Goal: Task Accomplishment & Management: Manage account settings

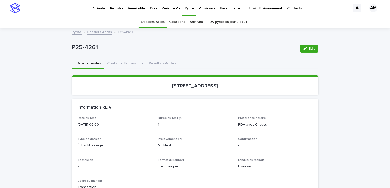
click at [104, 32] on link "Dossiers Actifs" at bounding box center [99, 32] width 25 height 6
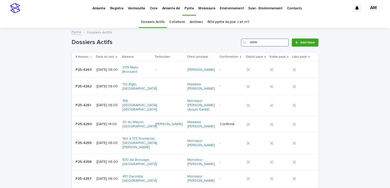
click at [266, 41] on input "Search" at bounding box center [265, 43] width 48 height 8
type input "*******"
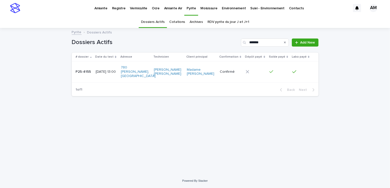
click at [102, 68] on div "[DATE] 13:00" at bounding box center [106, 72] width 21 height 8
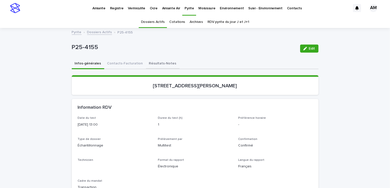
click at [158, 62] on button "Résultats-Notes" at bounding box center [162, 64] width 33 height 11
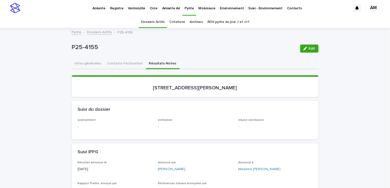
click at [311, 48] on span "Edit" at bounding box center [312, 49] width 6 height 4
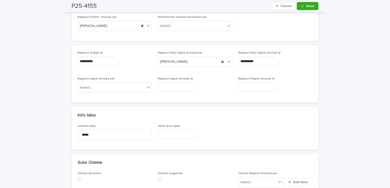
scroll to position [227, 0]
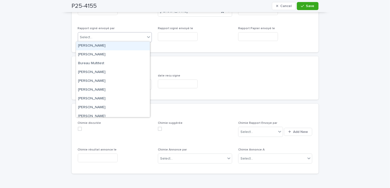
click at [102, 33] on div "Select..." at bounding box center [111, 37] width 67 height 8
click at [92, 48] on div "[PERSON_NAME]" at bounding box center [113, 46] width 74 height 9
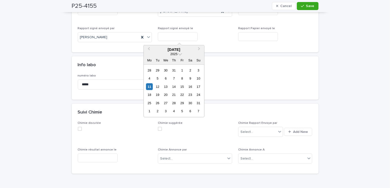
click at [163, 36] on input "text" at bounding box center [178, 36] width 40 height 9
click at [149, 90] on div "11 12 13 14 15 16 17" at bounding box center [173, 87] width 57 height 8
click at [149, 86] on div "11" at bounding box center [149, 86] width 7 height 7
type input "**********"
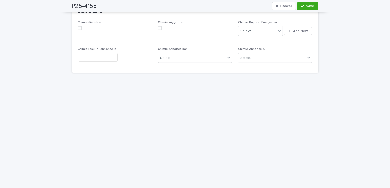
scroll to position [353, 0]
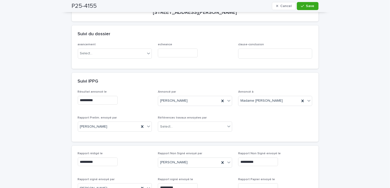
scroll to position [0, 0]
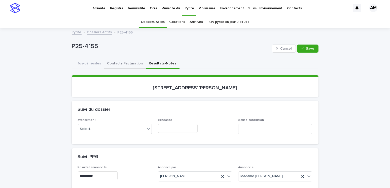
click at [112, 61] on button "Contacts-Facturation" at bounding box center [125, 64] width 42 height 11
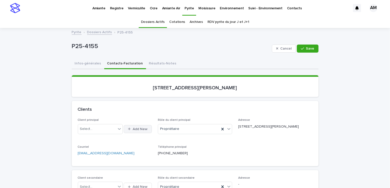
scroll to position [50, 0]
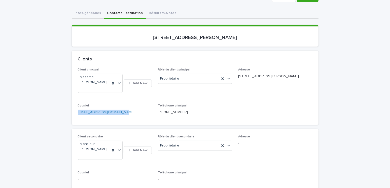
drag, startPoint x: 133, startPoint y: 106, endPoint x: 128, endPoint y: 110, distance: 6.8
click at [128, 110] on div "Courriel [EMAIL_ADDRESS][DOMAIN_NAME]" at bounding box center [115, 111] width 74 height 15
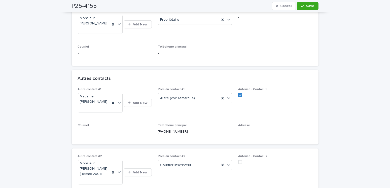
scroll to position [201, 0]
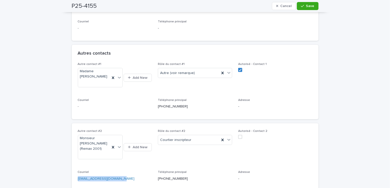
drag, startPoint x: 124, startPoint y: 180, endPoint x: 87, endPoint y: 176, distance: 37.2
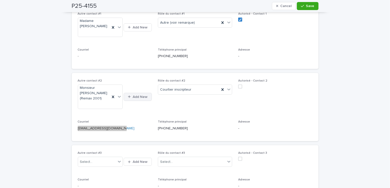
scroll to position [277, 0]
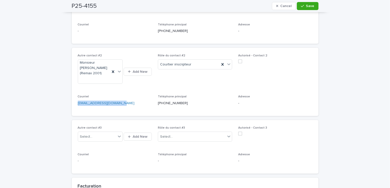
click at [238, 60] on span at bounding box center [240, 61] width 4 height 4
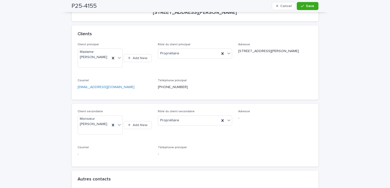
scroll to position [0, 0]
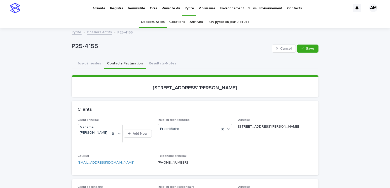
click at [85, 63] on button "Infos-générales" at bounding box center [88, 64] width 32 height 11
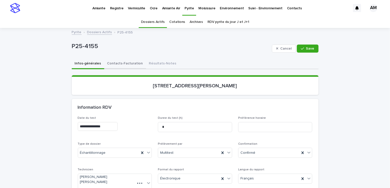
click at [117, 66] on button "Contacts-Facturation" at bounding box center [125, 64] width 42 height 11
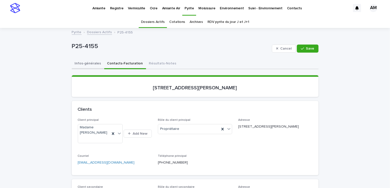
click at [88, 63] on button "Infos-générales" at bounding box center [88, 64] width 32 height 11
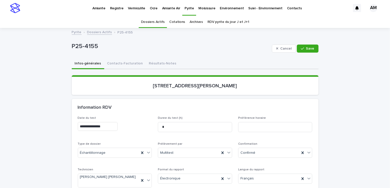
scroll to position [76, 0]
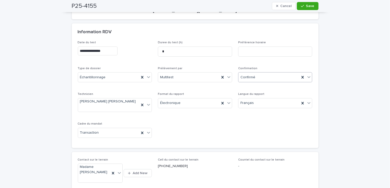
click at [253, 79] on div "Confirmé" at bounding box center [268, 77] width 61 height 8
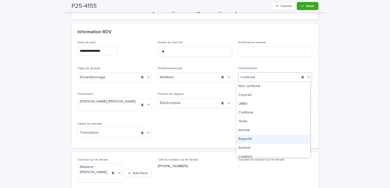
scroll to position [4, 0]
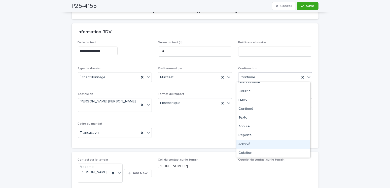
click at [250, 144] on div "Archivé" at bounding box center [273, 144] width 74 height 9
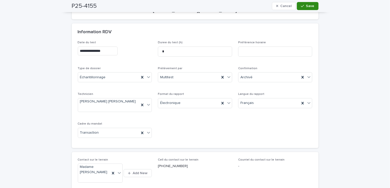
click at [308, 6] on span "Save" at bounding box center [310, 6] width 8 height 4
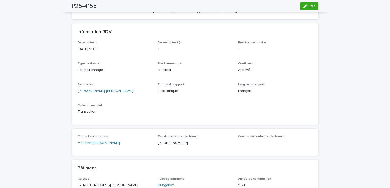
drag, startPoint x: 242, startPoint y: 158, endPoint x: 47, endPoint y: 104, distance: 202.4
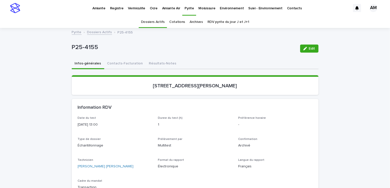
click at [87, 31] on link "Dossiers Actifs" at bounding box center [99, 32] width 25 height 6
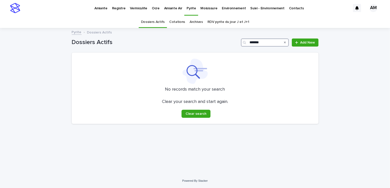
click at [268, 43] on input "*******" at bounding box center [265, 43] width 48 height 8
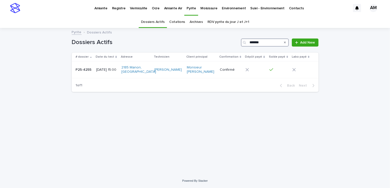
type input "*******"
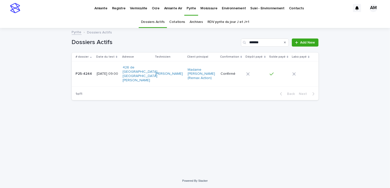
click at [86, 71] on p "P25-4244" at bounding box center [84, 73] width 17 height 5
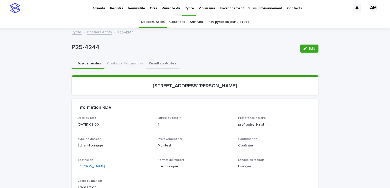
click at [157, 61] on button "Résultats-Notes" at bounding box center [162, 64] width 33 height 11
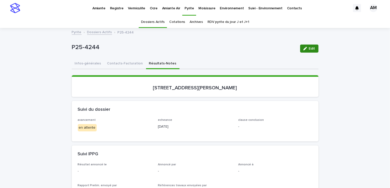
click at [310, 51] on button "Edit" at bounding box center [309, 49] width 18 height 8
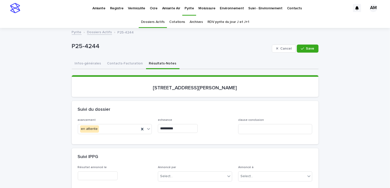
scroll to position [50, 0]
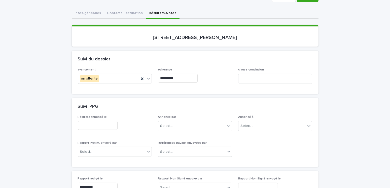
click at [80, 121] on input "text" at bounding box center [98, 125] width 40 height 9
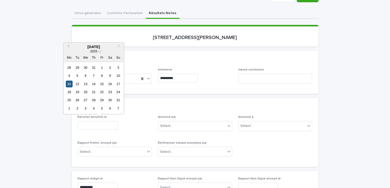
click at [68, 86] on div "11" at bounding box center [69, 84] width 7 height 7
type input "**********"
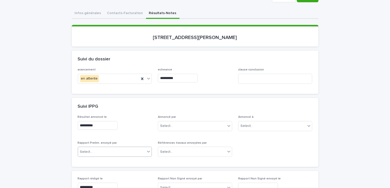
click at [90, 155] on div "Select..." at bounding box center [115, 152] width 74 height 10
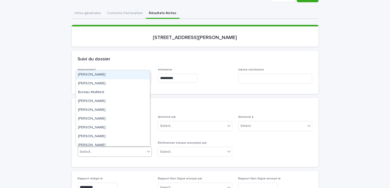
click at [87, 75] on div "[PERSON_NAME]" at bounding box center [113, 75] width 74 height 9
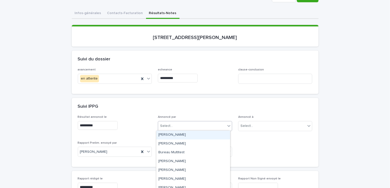
click at [165, 128] on div "Select..." at bounding box center [191, 126] width 67 height 8
click at [166, 136] on div "[PERSON_NAME]" at bounding box center [193, 135] width 74 height 9
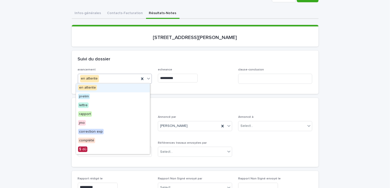
click at [106, 77] on div "en attente" at bounding box center [108, 79] width 61 height 8
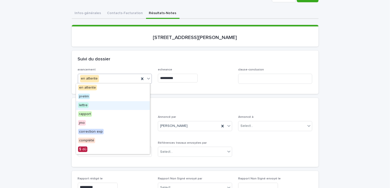
click at [87, 107] on span "lettre" at bounding box center [83, 105] width 11 height 6
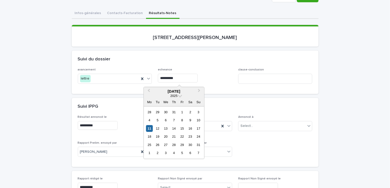
click at [172, 78] on input "**********" at bounding box center [178, 78] width 40 height 9
click at [166, 127] on div "13" at bounding box center [165, 128] width 7 height 7
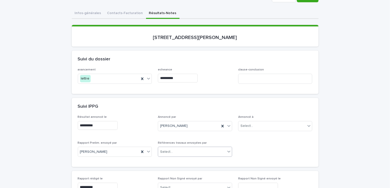
type input "**********"
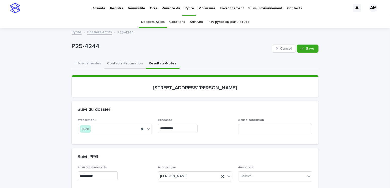
click at [109, 63] on button "Contacts-Facturation" at bounding box center [125, 64] width 42 height 11
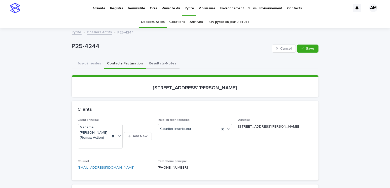
click at [163, 62] on button "Résultats-Notes" at bounding box center [162, 64] width 33 height 11
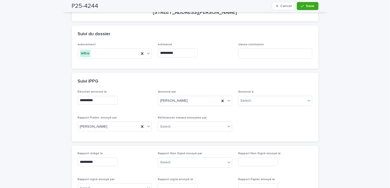
scroll to position [25, 0]
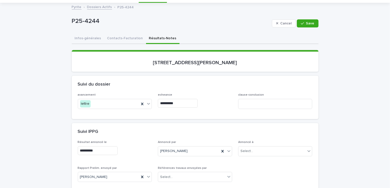
click at [129, 36] on button "Contacts-Facturation" at bounding box center [125, 38] width 42 height 11
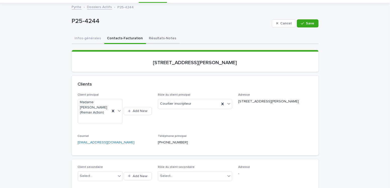
click at [155, 36] on button "Résultats-Notes" at bounding box center [162, 38] width 33 height 11
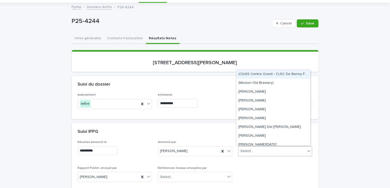
click at [247, 152] on div "Select..." at bounding box center [246, 151] width 13 height 5
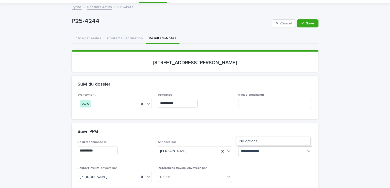
type input "**********"
click at [267, 143] on div "Madame [PERSON_NAME] (Remax Action)" at bounding box center [273, 141] width 74 height 9
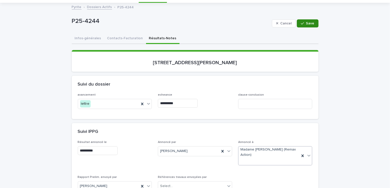
click at [302, 22] on icon "button" at bounding box center [302, 24] width 3 height 4
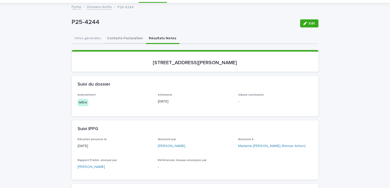
click at [122, 37] on button "Contacts-Facturation" at bounding box center [125, 38] width 42 height 11
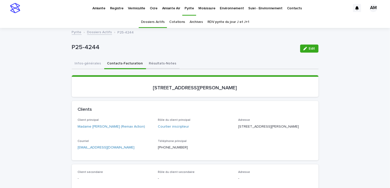
click at [157, 63] on button "Résultats-Notes" at bounding box center [162, 64] width 33 height 11
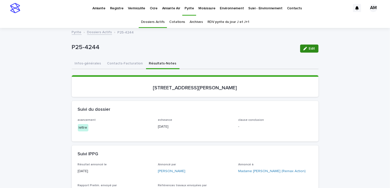
click at [309, 47] on span "Edit" at bounding box center [312, 49] width 6 height 4
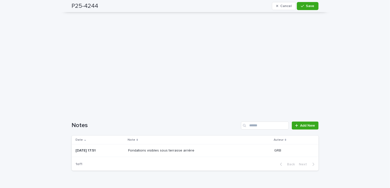
scroll to position [327, 0]
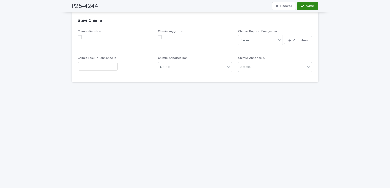
click at [308, 8] on button "Save" at bounding box center [307, 6] width 21 height 8
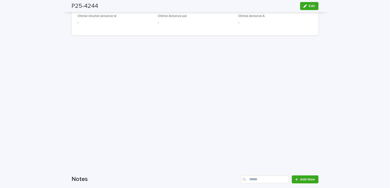
scroll to position [304, 0]
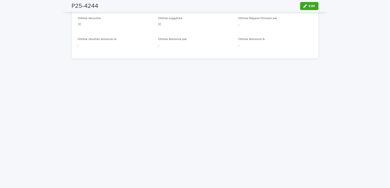
click at [10, 95] on div "Loading... Saving… Loading... Saving… P25-4244 Edit P25-4244 Edit Sorry, there …" at bounding box center [195, 0] width 390 height 553
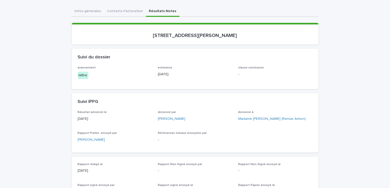
scroll to position [0, 0]
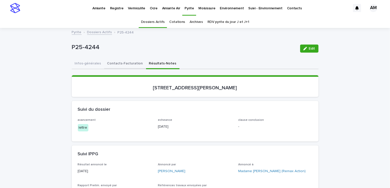
click at [122, 59] on button "Contacts-Facturation" at bounding box center [125, 64] width 42 height 11
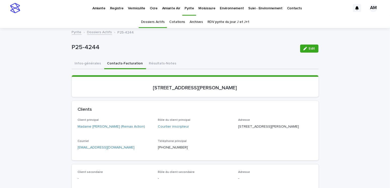
scroll to position [76, 0]
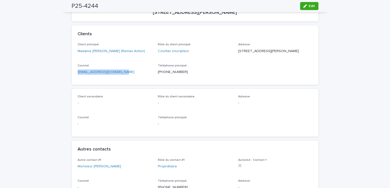
drag, startPoint x: 134, startPoint y: 82, endPoint x: 66, endPoint y: 84, distance: 68.0
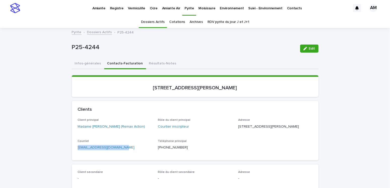
click at [106, 33] on link "Dossiers Actifs" at bounding box center [99, 32] width 25 height 6
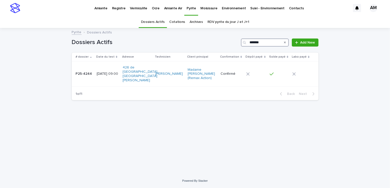
click at [269, 43] on input "*******" at bounding box center [265, 43] width 48 height 8
type input "*******"
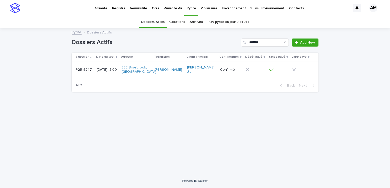
click at [90, 72] on div "P25-4247 P25-4247" at bounding box center [84, 70] width 17 height 8
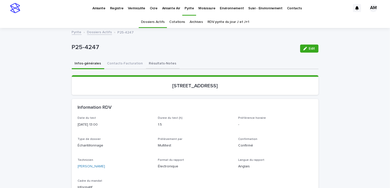
click at [148, 61] on button "Résultats-Notes" at bounding box center [162, 64] width 33 height 11
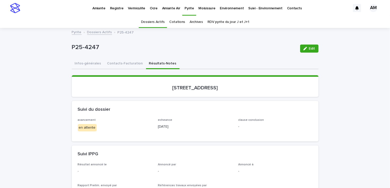
click at [309, 47] on span "Edit" at bounding box center [312, 49] width 6 height 4
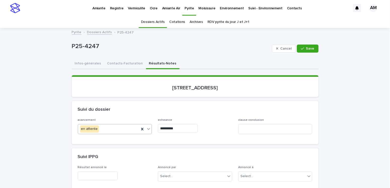
click at [102, 125] on div "en attente" at bounding box center [108, 129] width 61 height 8
click at [104, 130] on div "en attente" at bounding box center [108, 129] width 61 height 8
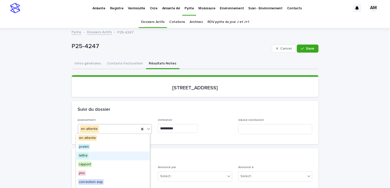
click at [86, 155] on span "lettre" at bounding box center [83, 156] width 11 height 6
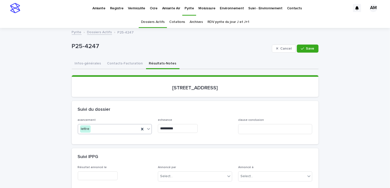
click at [170, 127] on input "**********" at bounding box center [178, 128] width 40 height 9
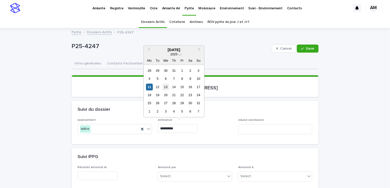
click at [165, 88] on div "13" at bounding box center [165, 87] width 7 height 7
type input "**********"
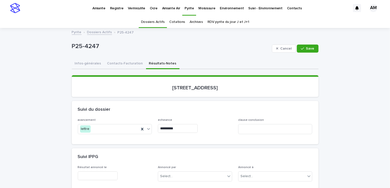
scroll to position [101, 0]
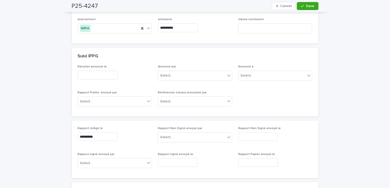
click at [89, 72] on input "text" at bounding box center [98, 75] width 40 height 9
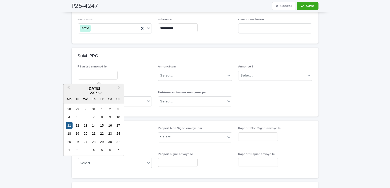
click at [68, 125] on div "11" at bounding box center [69, 125] width 7 height 7
type input "**********"
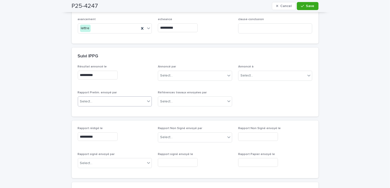
click at [110, 102] on div "Select..." at bounding box center [111, 101] width 67 height 8
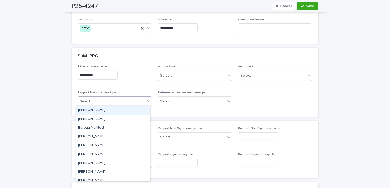
click at [98, 113] on div "[PERSON_NAME]" at bounding box center [113, 110] width 74 height 9
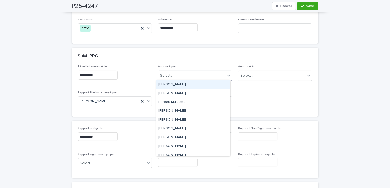
click at [160, 74] on div "Select..." at bounding box center [166, 75] width 13 height 5
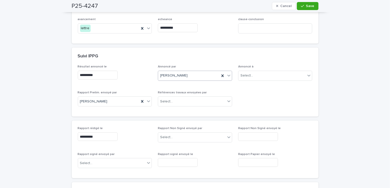
scroll to position [0, 0]
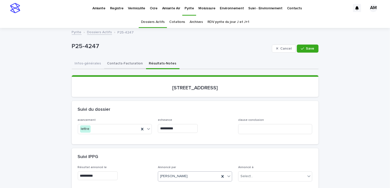
click at [124, 64] on button "Contacts-Facturation" at bounding box center [125, 64] width 42 height 11
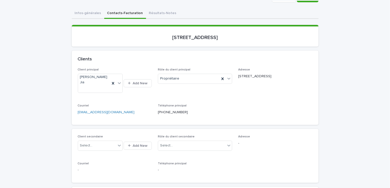
scroll to position [25, 0]
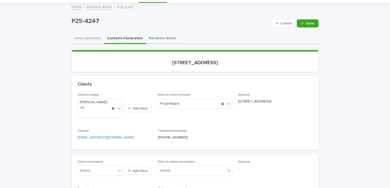
click at [151, 38] on button "Résultats-Notes" at bounding box center [162, 38] width 33 height 11
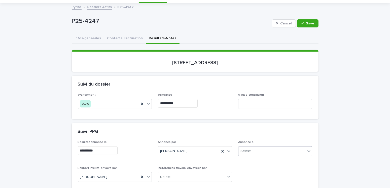
click at [258, 151] on div "Select..." at bounding box center [271, 151] width 67 height 8
type input "*******"
click at [256, 143] on div "[PERSON_NAME] Jia" at bounding box center [273, 141] width 74 height 9
click at [301, 22] on icon "button" at bounding box center [302, 24] width 3 height 4
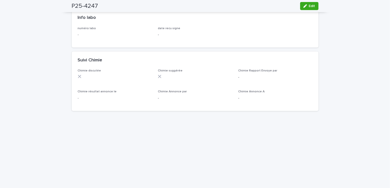
scroll to position [327, 0]
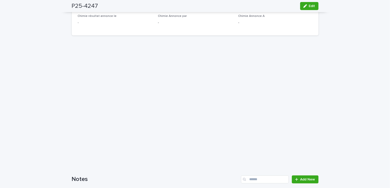
drag, startPoint x: 39, startPoint y: 96, endPoint x: 70, endPoint y: 111, distance: 34.6
click at [39, 96] on div "Loading... Saving… Loading... Saving… P25-4247 Edit P25-4247 Edit Sorry, there …" at bounding box center [195, 4] width 390 height 607
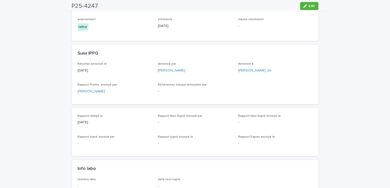
scroll to position [0, 0]
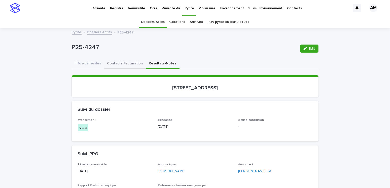
click at [117, 62] on button "Contacts-Facturation" at bounding box center [125, 64] width 42 height 11
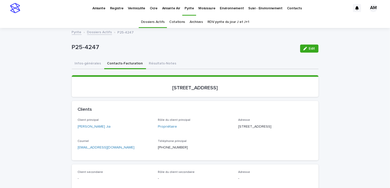
scroll to position [50, 0]
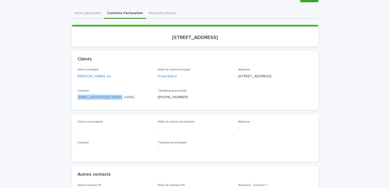
drag, startPoint x: 125, startPoint y: 104, endPoint x: 53, endPoint y: 102, distance: 72.5
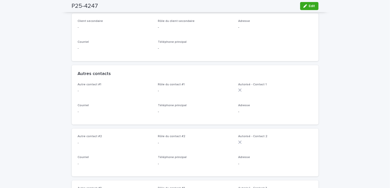
scroll to position [0, 0]
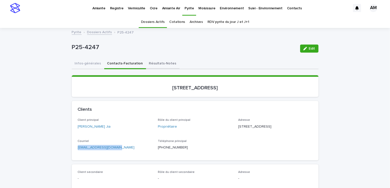
click at [154, 65] on button "Résultats-Notes" at bounding box center [162, 64] width 33 height 11
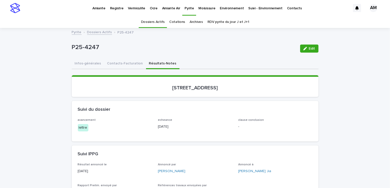
click at [96, 29] on link "Dossiers Actifs" at bounding box center [99, 32] width 25 height 6
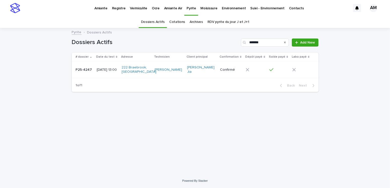
drag, startPoint x: 357, startPoint y: 71, endPoint x: 329, endPoint y: 63, distance: 28.2
click at [357, 71] on div "Loading... Saving… Loading... Saving… Dossiers Actifs ******* Add New # dossier…" at bounding box center [195, 100] width 390 height 145
click at [267, 40] on input "*******" at bounding box center [265, 43] width 48 height 8
type input "*******"
click at [109, 72] on div "[DATE] 11:15" at bounding box center [106, 70] width 21 height 8
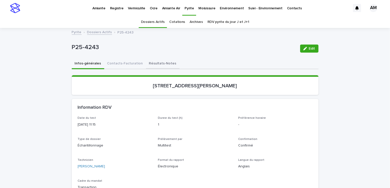
click at [153, 64] on button "Résultats-Notes" at bounding box center [162, 64] width 33 height 11
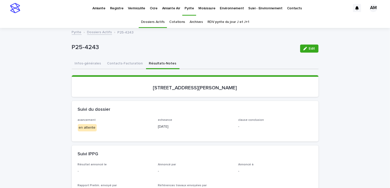
click at [304, 50] on icon "button" at bounding box center [305, 49] width 4 height 4
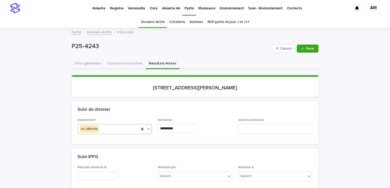
click at [98, 129] on div "en attente" at bounding box center [108, 129] width 61 height 8
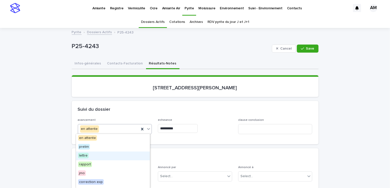
click at [83, 157] on span "lettre" at bounding box center [83, 156] width 11 height 6
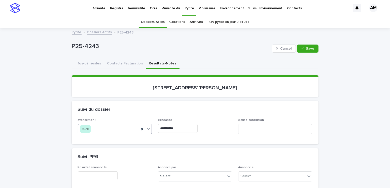
click at [180, 129] on input "**********" at bounding box center [178, 128] width 40 height 9
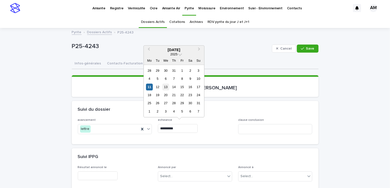
click at [166, 88] on div "13" at bounding box center [165, 87] width 7 height 7
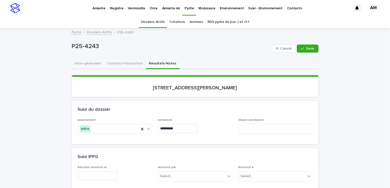
type input "**********"
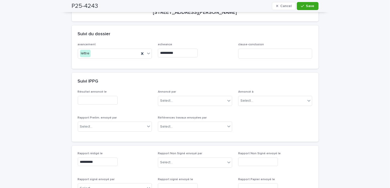
scroll to position [101, 0]
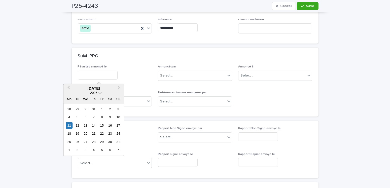
click at [92, 74] on input "text" at bounding box center [98, 75] width 40 height 9
click at [72, 123] on div "11" at bounding box center [69, 125] width 7 height 7
type input "**********"
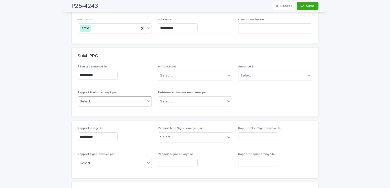
click at [116, 103] on div "Select..." at bounding box center [111, 101] width 67 height 8
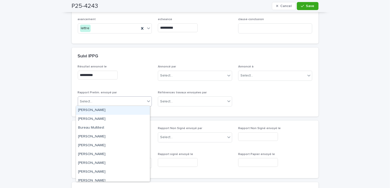
click at [94, 113] on div "[PERSON_NAME]" at bounding box center [113, 110] width 74 height 9
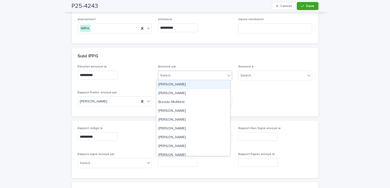
click at [170, 78] on div "Select..." at bounding box center [191, 76] width 67 height 8
click at [170, 84] on div "[PERSON_NAME]" at bounding box center [193, 84] width 74 height 9
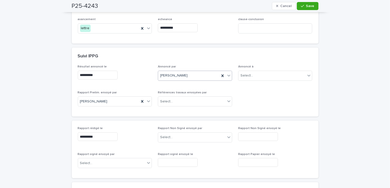
scroll to position [0, 0]
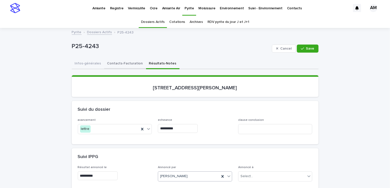
click at [121, 62] on button "Contacts-Facturation" at bounding box center [125, 64] width 42 height 11
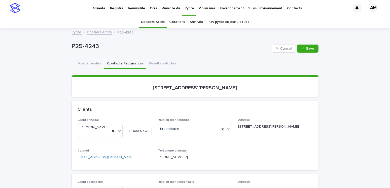
scroll to position [50, 0]
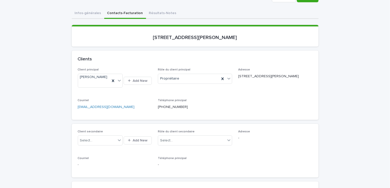
click at [154, 13] on button "Résultats-Notes" at bounding box center [162, 13] width 33 height 11
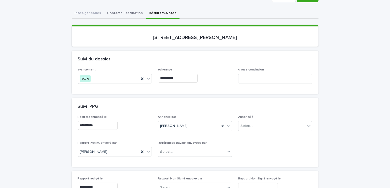
click at [125, 16] on button "Contacts-Facturation" at bounding box center [125, 13] width 42 height 11
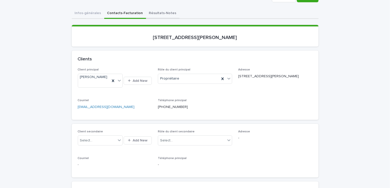
click at [153, 13] on button "Résultats-Notes" at bounding box center [162, 13] width 33 height 11
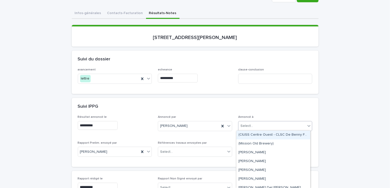
click at [247, 127] on div "Select..." at bounding box center [246, 125] width 13 height 5
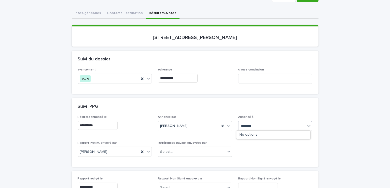
type input "*********"
click at [258, 137] on div "[PERSON_NAME]" at bounding box center [273, 135] width 74 height 9
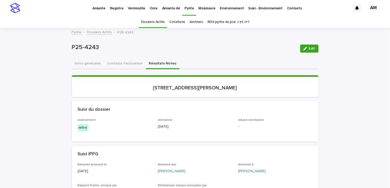
click at [123, 60] on button "Contacts-Facturation" at bounding box center [125, 64] width 42 height 11
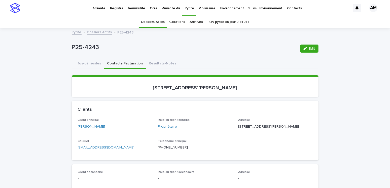
drag, startPoint x: 35, startPoint y: 93, endPoint x: 39, endPoint y: 100, distance: 8.1
drag, startPoint x: 127, startPoint y: 165, endPoint x: 67, endPoint y: 163, distance: 60.0
click at [96, 31] on link "Dossiers Actifs" at bounding box center [99, 32] width 25 height 6
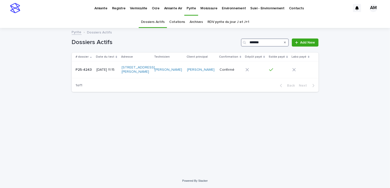
click at [270, 42] on input "*******" at bounding box center [265, 43] width 48 height 8
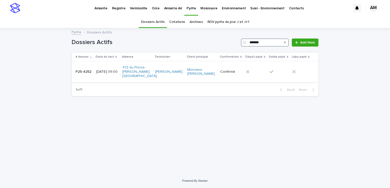
type input "*******"
click at [99, 70] on p "[DATE] 09:00" at bounding box center [107, 72] width 22 height 4
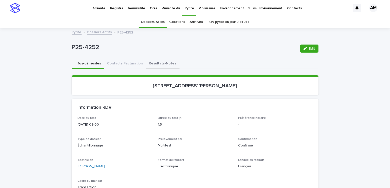
click at [158, 60] on button "Résultats-Notes" at bounding box center [162, 64] width 33 height 11
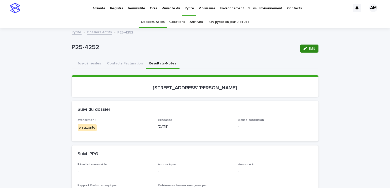
click at [306, 51] on button "Edit" at bounding box center [309, 49] width 18 height 8
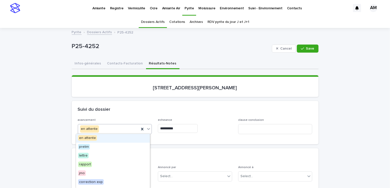
click at [106, 125] on div "en attente" at bounding box center [108, 129] width 61 height 8
click at [88, 154] on div "lettre" at bounding box center [113, 156] width 74 height 9
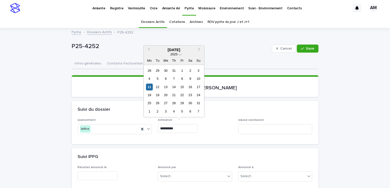
click at [174, 126] on input "**********" at bounding box center [178, 128] width 40 height 9
click at [168, 88] on div "13" at bounding box center [165, 87] width 7 height 7
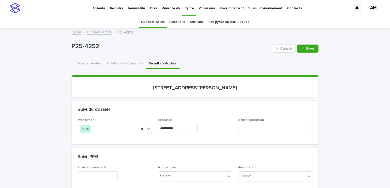
type input "**********"
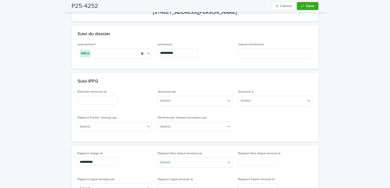
click at [84, 97] on input "text" at bounding box center [98, 100] width 40 height 9
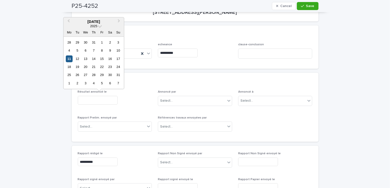
click at [70, 58] on div "11" at bounding box center [69, 58] width 7 height 7
type input "**********"
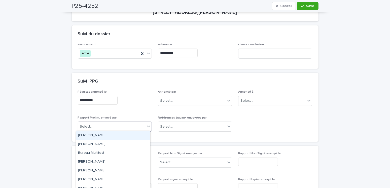
click at [85, 125] on div "Select..." at bounding box center [86, 126] width 13 height 5
click at [92, 137] on div "[PERSON_NAME]" at bounding box center [113, 135] width 74 height 9
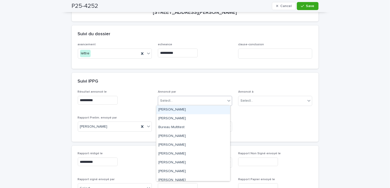
click at [190, 100] on div "Select..." at bounding box center [191, 101] width 67 height 8
click at [177, 110] on div "[PERSON_NAME]" at bounding box center [193, 110] width 74 height 9
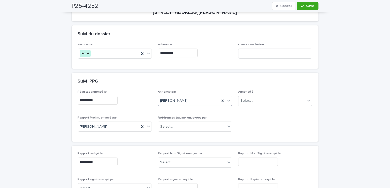
scroll to position [0, 0]
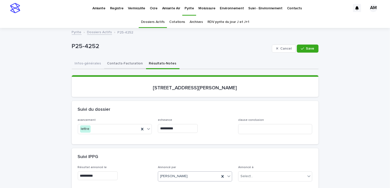
click at [123, 60] on button "Contacts-Facturation" at bounding box center [125, 64] width 42 height 11
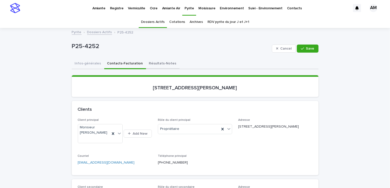
click at [158, 68] on button "Résultats-Notes" at bounding box center [162, 64] width 33 height 11
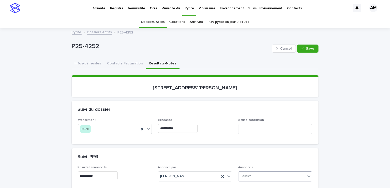
click at [247, 175] on div "Select..." at bounding box center [246, 176] width 13 height 5
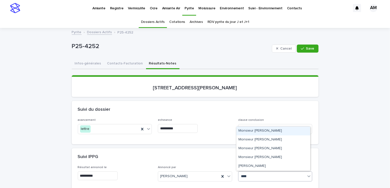
type input "******"
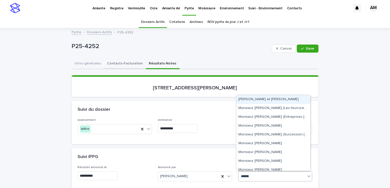
click at [110, 63] on button "Contacts-Facturation" at bounding box center [125, 64] width 42 height 11
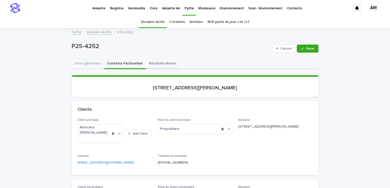
click at [153, 65] on button "Résultats-Notes" at bounding box center [162, 64] width 33 height 11
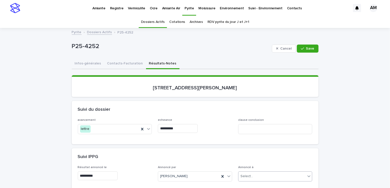
click at [250, 174] on div "Select..." at bounding box center [246, 176] width 13 height 5
type input "**********"
click at [122, 62] on button "Contacts-Facturation" at bounding box center [125, 64] width 42 height 11
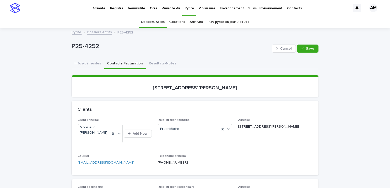
scroll to position [25, 0]
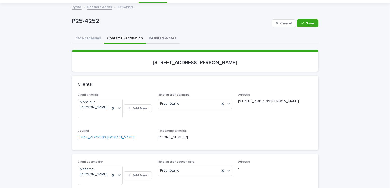
click at [153, 37] on button "Résultats-Notes" at bounding box center [162, 38] width 33 height 11
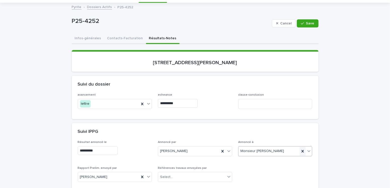
click at [300, 150] on icon at bounding box center [302, 151] width 5 height 5
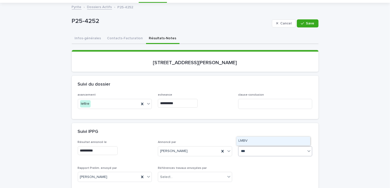
type input "****"
click at [242, 140] on div "LMBV" at bounding box center [273, 141] width 74 height 9
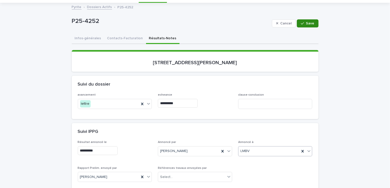
click at [308, 25] on button "Save" at bounding box center [307, 23] width 21 height 8
click at [113, 37] on button "Contacts-Facturation" at bounding box center [125, 38] width 42 height 11
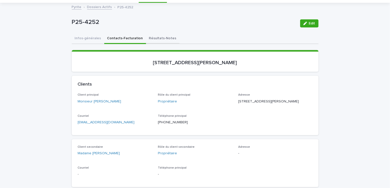
click at [150, 37] on button "Résultats-Notes" at bounding box center [162, 38] width 33 height 11
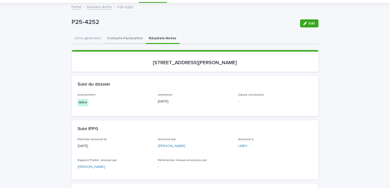
click at [128, 37] on button "Contacts-Facturation" at bounding box center [125, 38] width 42 height 11
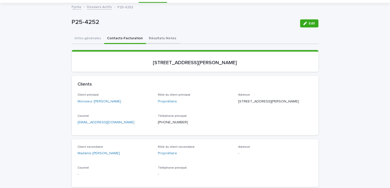
click at [158, 37] on button "Résultats-Notes" at bounding box center [162, 38] width 33 height 11
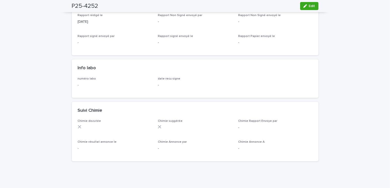
scroll to position [302, 0]
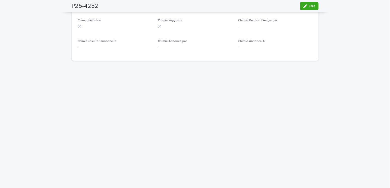
click at [21, 80] on div "Loading... Saving… Loading... Saving… P25-4252 Edit P25-4252 Edit Sorry, there …" at bounding box center [195, 13] width 390 height 575
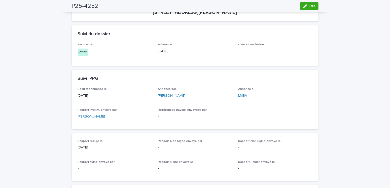
scroll to position [0, 0]
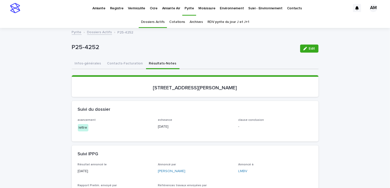
click at [118, 57] on div "P25-4252 Edit" at bounding box center [195, 49] width 247 height 20
click at [119, 61] on button "Contacts-Facturation" at bounding box center [125, 64] width 42 height 11
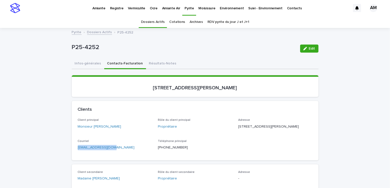
drag, startPoint x: 122, startPoint y: 155, endPoint x: 63, endPoint y: 157, distance: 59.5
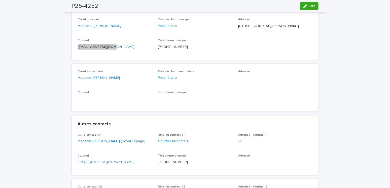
scroll to position [151, 0]
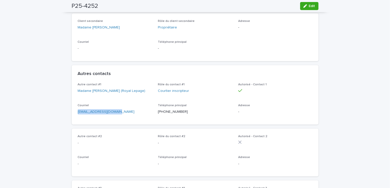
drag, startPoint x: 126, startPoint y: 119, endPoint x: 65, endPoint y: 118, distance: 60.4
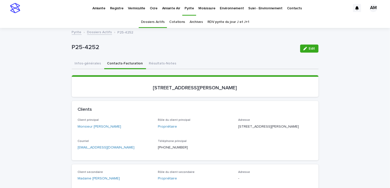
click at [102, 29] on link "Dossiers Actifs" at bounding box center [99, 32] width 25 height 6
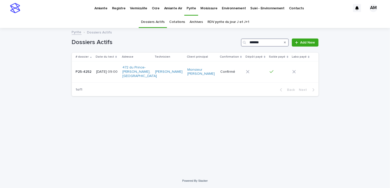
click at [268, 44] on input "*******" at bounding box center [265, 43] width 48 height 8
type input "*******"
click at [107, 71] on p "[DATE] 11:30" at bounding box center [106, 72] width 21 height 4
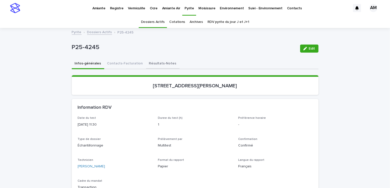
click at [154, 62] on button "Résultats-Notes" at bounding box center [162, 64] width 33 height 11
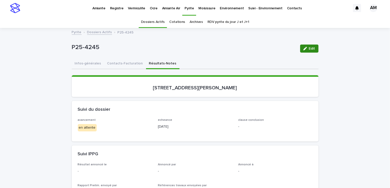
click at [312, 50] on button "Edit" at bounding box center [309, 49] width 18 height 8
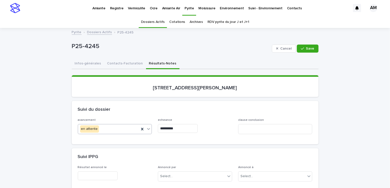
click at [113, 128] on div "en attente" at bounding box center [108, 129] width 61 height 8
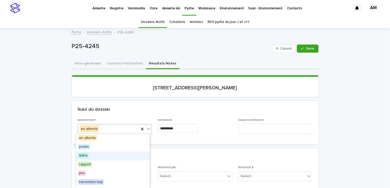
click at [87, 157] on span "lettre" at bounding box center [83, 156] width 11 height 6
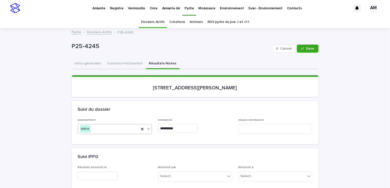
click at [189, 125] on input "**********" at bounding box center [178, 128] width 40 height 9
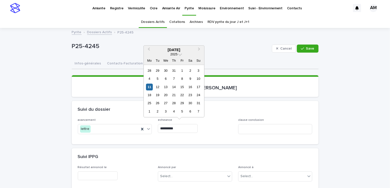
click at [168, 92] on div "20" at bounding box center [165, 95] width 7 height 7
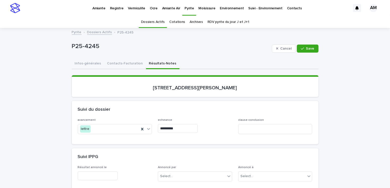
click at [177, 123] on div "**********" at bounding box center [195, 127] width 74 height 18
click at [179, 127] on input "**********" at bounding box center [178, 128] width 40 height 9
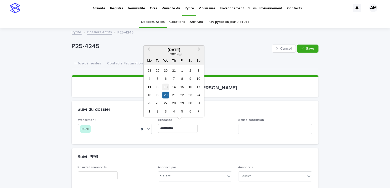
click at [164, 86] on div "13" at bounding box center [165, 87] width 7 height 7
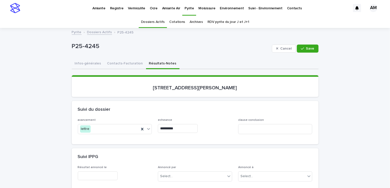
type input "**********"
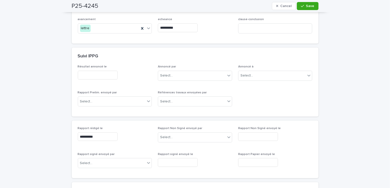
click at [81, 75] on input "text" at bounding box center [98, 75] width 40 height 9
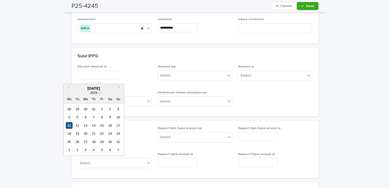
click at [72, 124] on div "11" at bounding box center [69, 125] width 7 height 7
type input "**********"
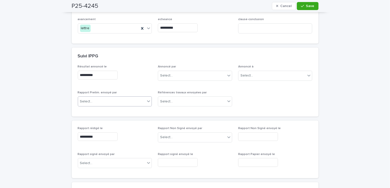
click at [98, 101] on div "Select..." at bounding box center [111, 101] width 67 height 8
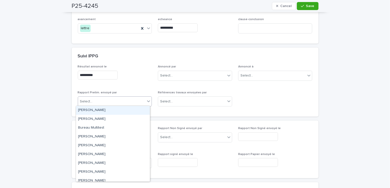
click at [90, 111] on div "[PERSON_NAME]" at bounding box center [113, 110] width 74 height 9
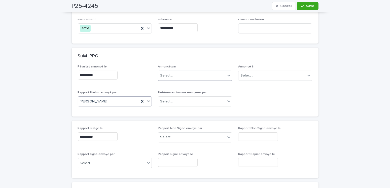
click at [162, 76] on div "Select..." at bounding box center [166, 75] width 13 height 5
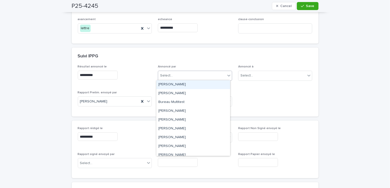
click at [165, 87] on div "[PERSON_NAME]" at bounding box center [193, 84] width 74 height 9
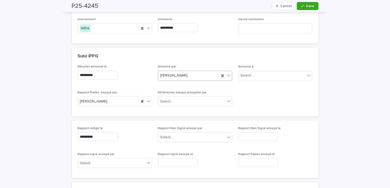
scroll to position [25, 0]
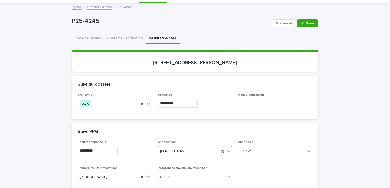
click at [124, 38] on button "Contacts-Facturation" at bounding box center [125, 38] width 42 height 11
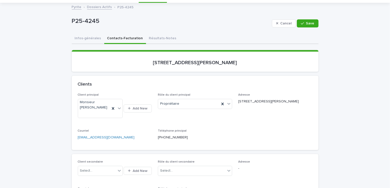
drag, startPoint x: 70, startPoint y: 81, endPoint x: 111, endPoint y: 60, distance: 45.8
click at [72, 81] on div "Clients" at bounding box center [195, 85] width 247 height 18
click at [156, 38] on button "Résultats-Notes" at bounding box center [162, 38] width 33 height 11
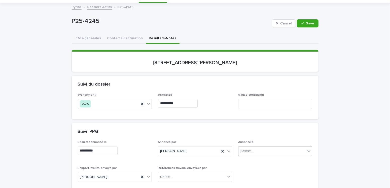
click at [256, 151] on div "Select..." at bounding box center [271, 151] width 67 height 8
type input "**********"
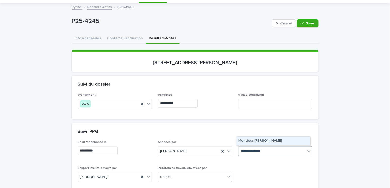
click at [255, 142] on div "Monsieur [PERSON_NAME]" at bounding box center [273, 141] width 74 height 9
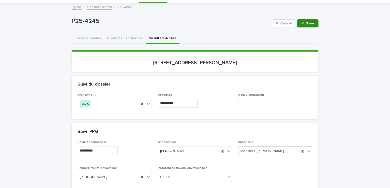
drag, startPoint x: 305, startPoint y: 23, endPoint x: 249, endPoint y: 34, distance: 57.4
click at [306, 23] on span "Save" at bounding box center [310, 24] width 8 height 4
click at [117, 38] on button "Contacts-Facturation" at bounding box center [125, 38] width 42 height 11
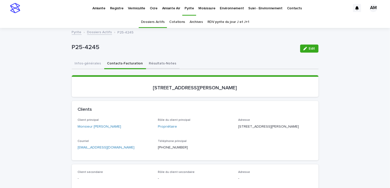
click at [161, 61] on button "Résultats-Notes" at bounding box center [162, 64] width 33 height 11
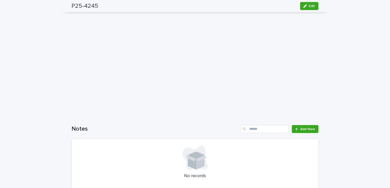
scroll to position [302, 0]
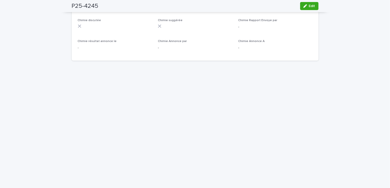
click at [35, 76] on div "Loading... Saving… Loading... Saving… P25-4245 Edit P25-4245 Edit Sorry, there …" at bounding box center [195, 13] width 390 height 575
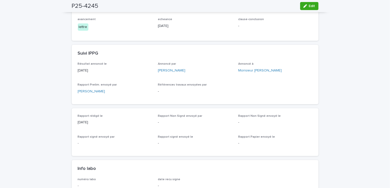
scroll to position [0, 0]
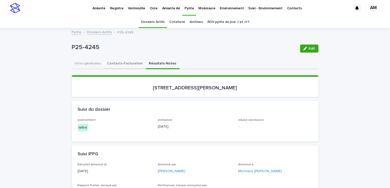
click at [126, 63] on button "Contacts-Facturation" at bounding box center [125, 64] width 42 height 11
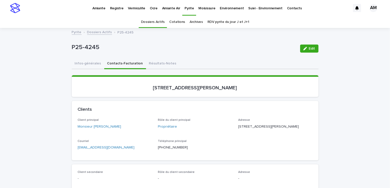
scroll to position [76, 0]
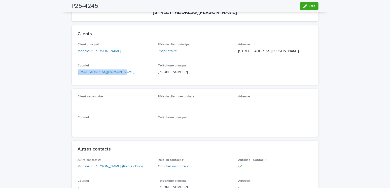
drag, startPoint x: 128, startPoint y: 79, endPoint x: 69, endPoint y: 81, distance: 58.7
copy link "[EMAIL_ADDRESS][DOMAIN_NAME]"
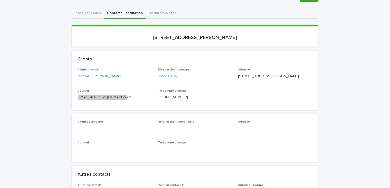
scroll to position [0, 0]
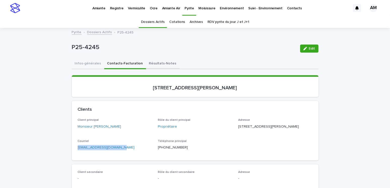
click at [163, 62] on button "Résultats-Notes" at bounding box center [162, 64] width 33 height 11
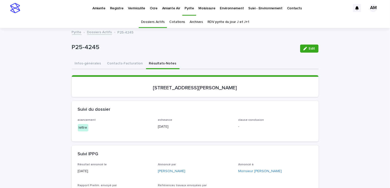
click at [94, 30] on link "Dossiers Actifs" at bounding box center [99, 32] width 25 height 6
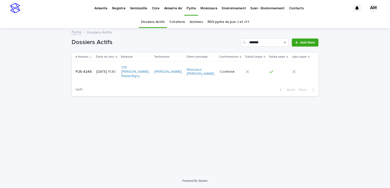
click at [107, 70] on p "[DATE] 11:30" at bounding box center [106, 72] width 21 height 4
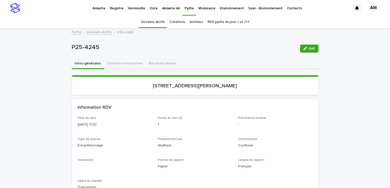
scroll to position [16, 0]
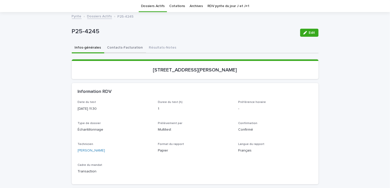
click at [117, 44] on button "Contacts-Facturation" at bounding box center [125, 48] width 42 height 11
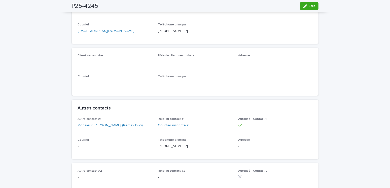
scroll to position [167, 0]
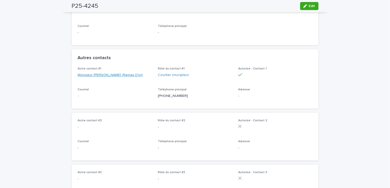
click at [124, 78] on link "Monsieur [PERSON_NAME] (Remax D'Ici)" at bounding box center [110, 75] width 65 height 5
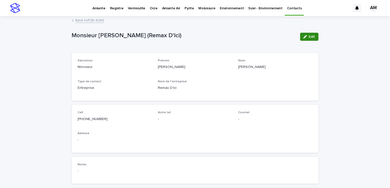
click at [306, 38] on div "button" at bounding box center [306, 37] width 6 height 4
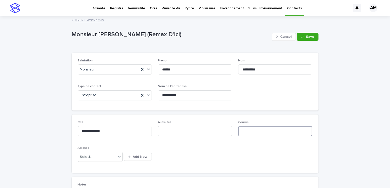
paste input "**********"
type input "**********"
click at [306, 35] on span "Save" at bounding box center [310, 37] width 8 height 4
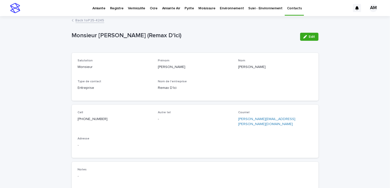
click at [96, 17] on link "Back to P25-4245" at bounding box center [90, 20] width 29 height 6
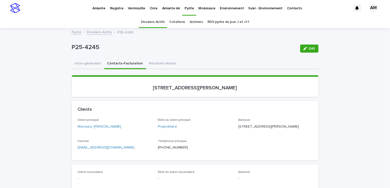
scroll to position [16, 0]
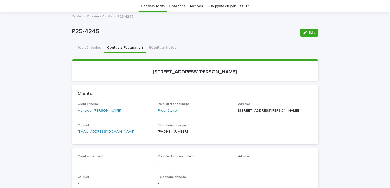
click at [91, 16] on link "Dossiers Actifs" at bounding box center [99, 16] width 25 height 6
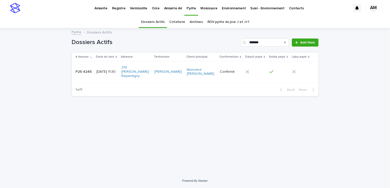
click at [115, 70] on p "[DATE] 11:30" at bounding box center [106, 72] width 21 height 4
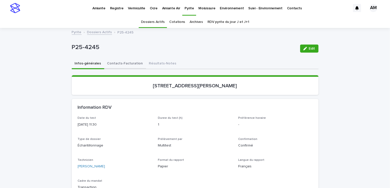
click at [121, 62] on button "Contacts-Facturation" at bounding box center [125, 64] width 42 height 11
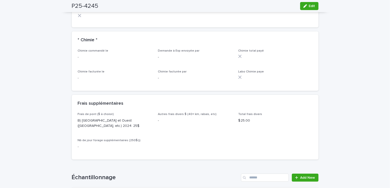
scroll to position [630, 0]
